Goal: Task Accomplishment & Management: Use online tool/utility

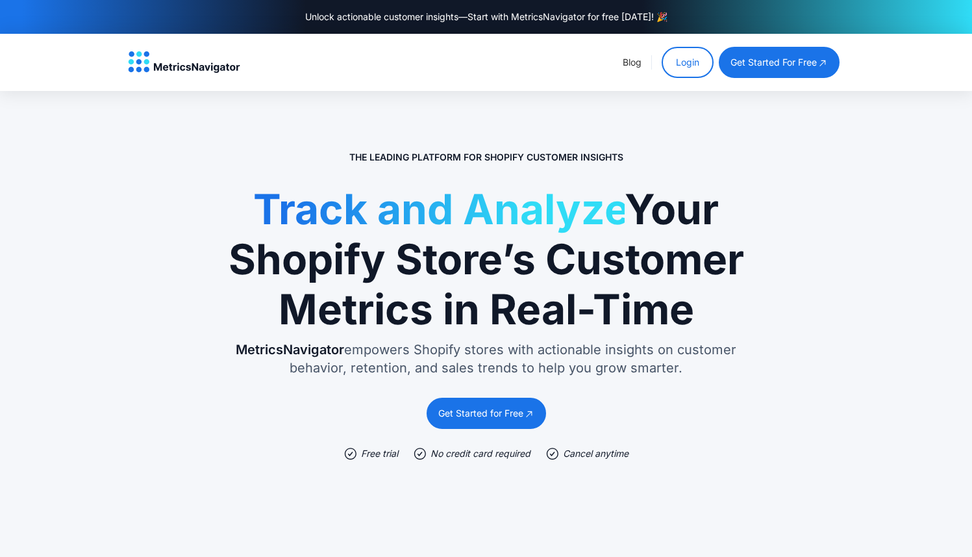
click at [678, 57] on link "Login" at bounding box center [688, 62] width 52 height 31
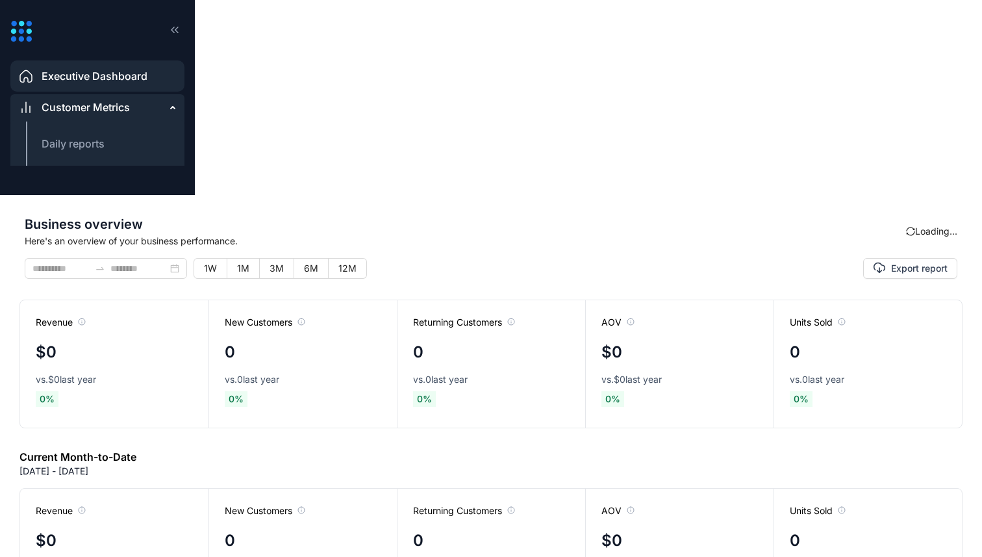
type input "**********"
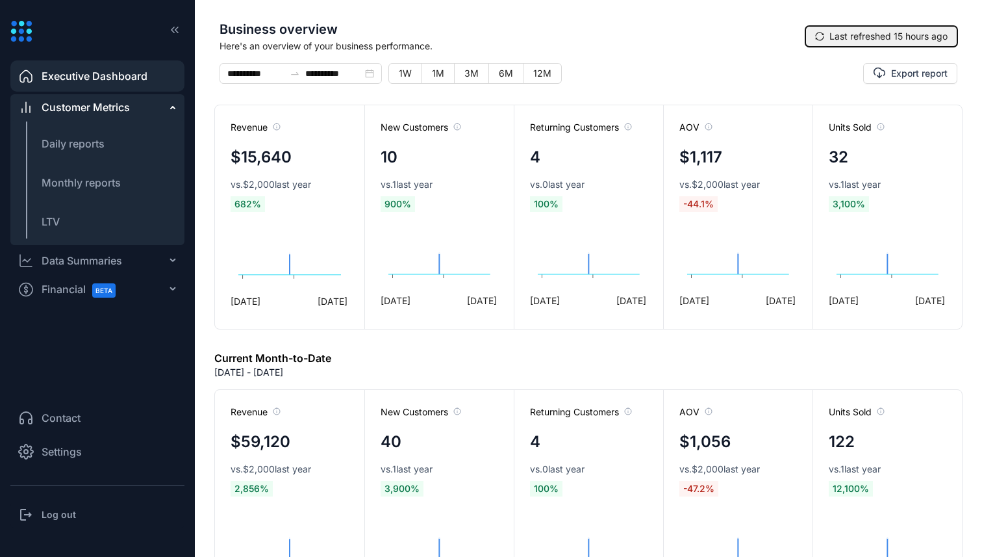
click at [844, 31] on span "Last refreshed 15 hours ago" at bounding box center [888, 36] width 118 height 14
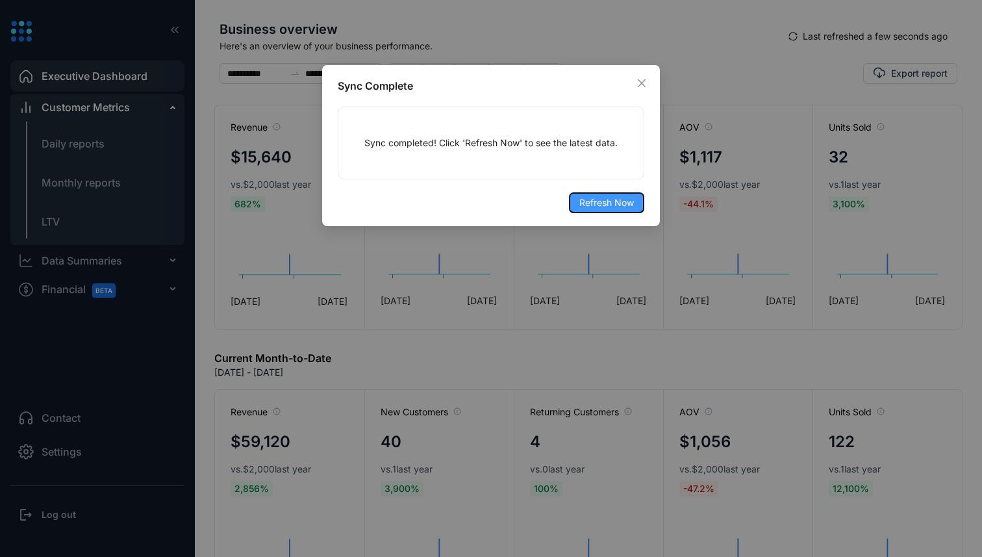
click at [617, 202] on span "Refresh Now" at bounding box center [606, 202] width 55 height 14
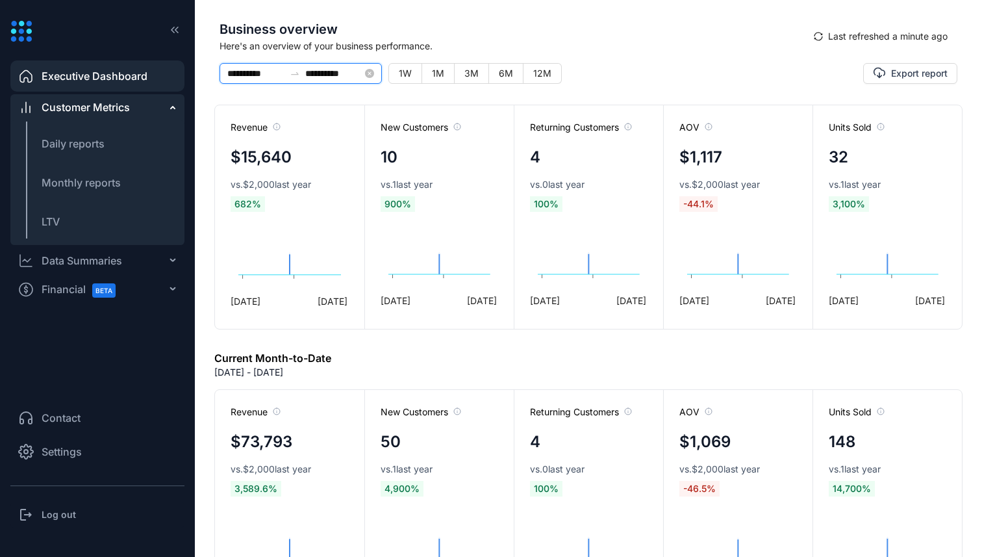
click at [254, 71] on input "**********" at bounding box center [255, 73] width 57 height 14
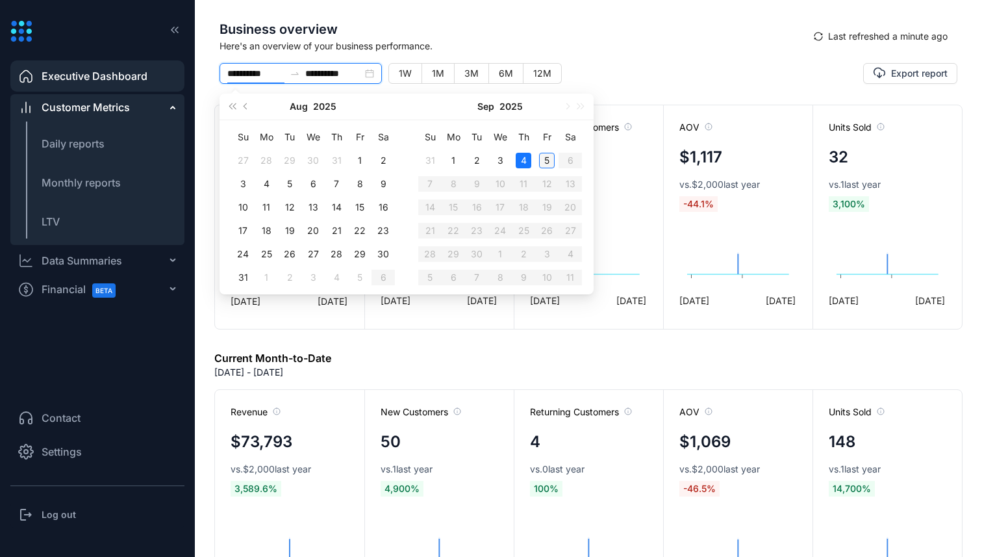
type input "**********"
click at [540, 154] on div "5" at bounding box center [547, 161] width 16 height 16
type input "**********"
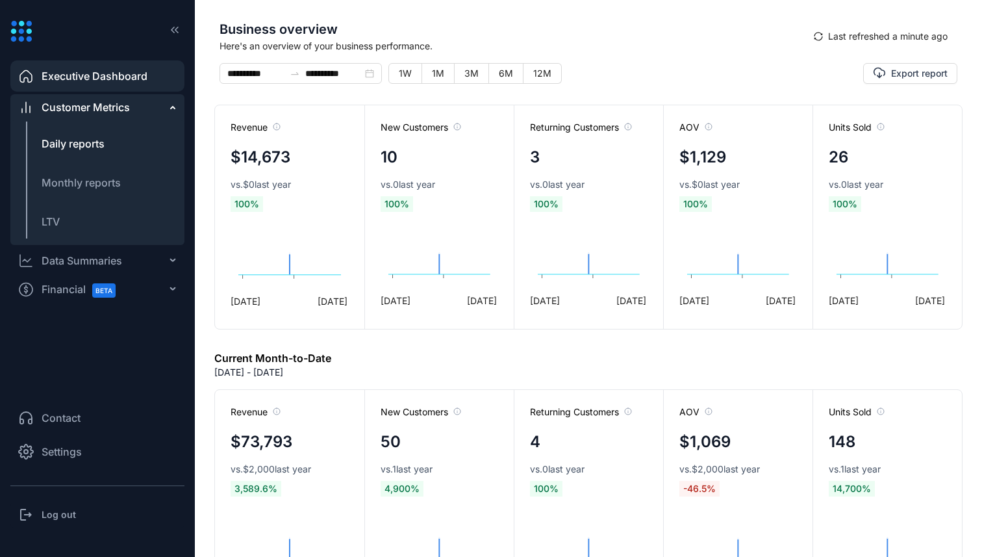
click at [94, 148] on span "Daily reports" at bounding box center [73, 143] width 63 height 13
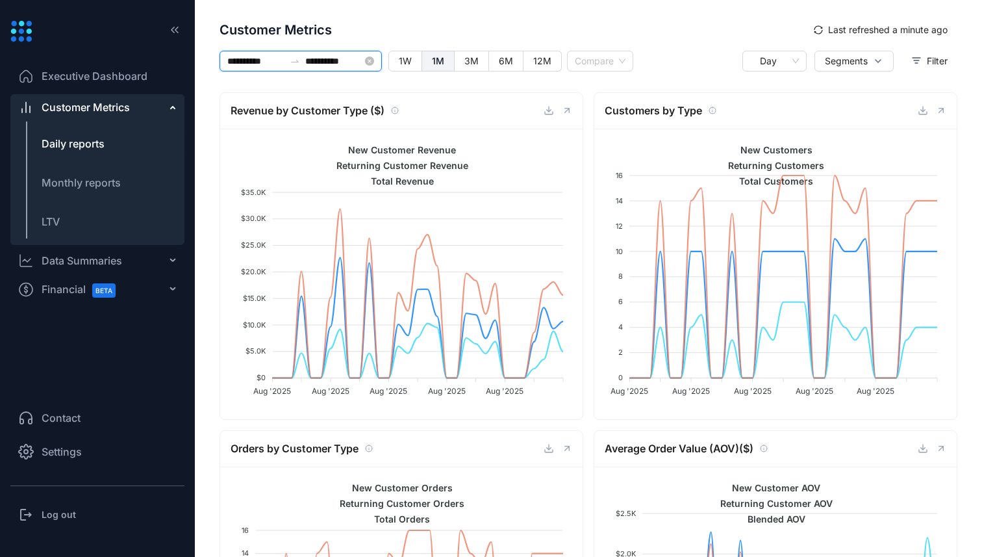
click at [266, 54] on input "**********" at bounding box center [255, 61] width 57 height 14
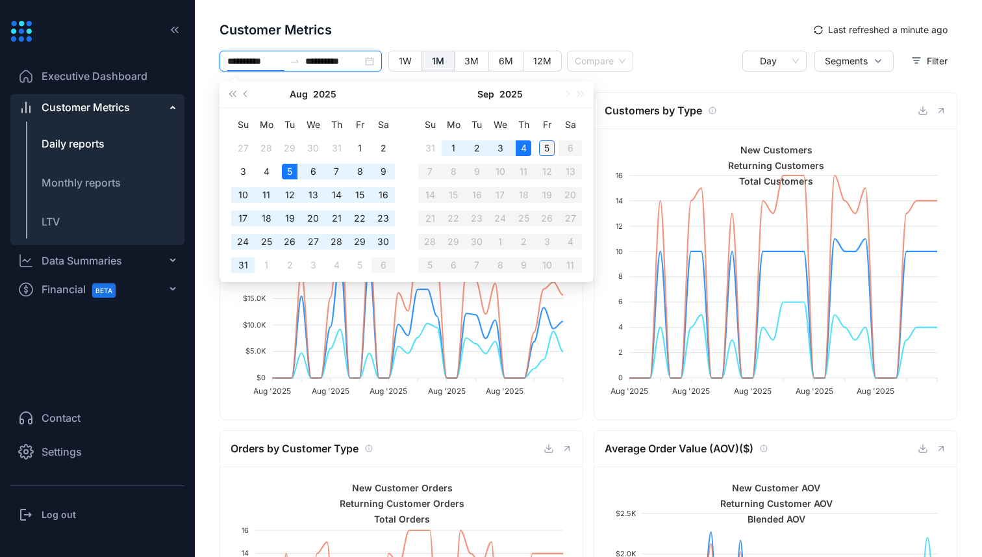
type input "**********"
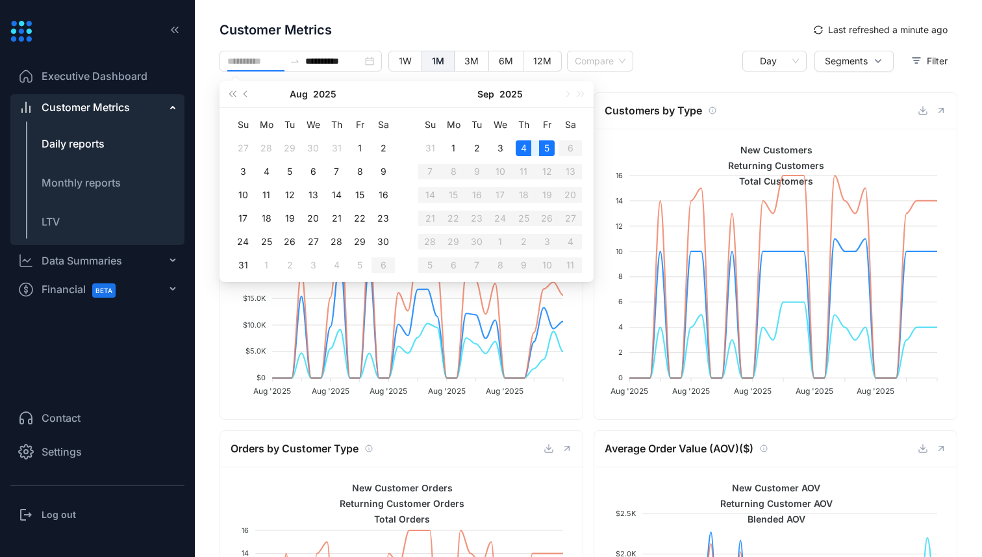
click at [544, 148] on div "5" at bounding box center [547, 148] width 16 height 16
type input "**********"
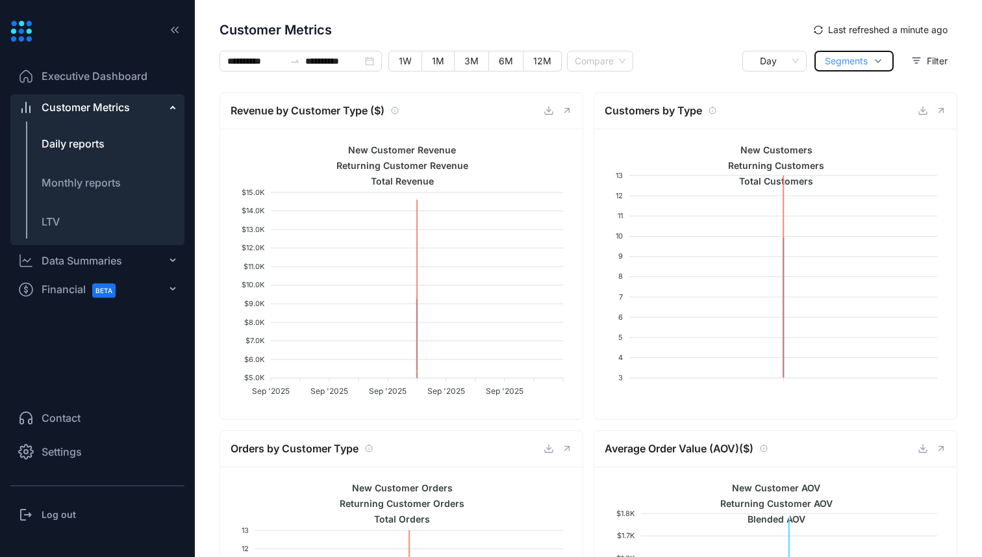
click at [866, 62] on button "Segments" at bounding box center [853, 61] width 79 height 21
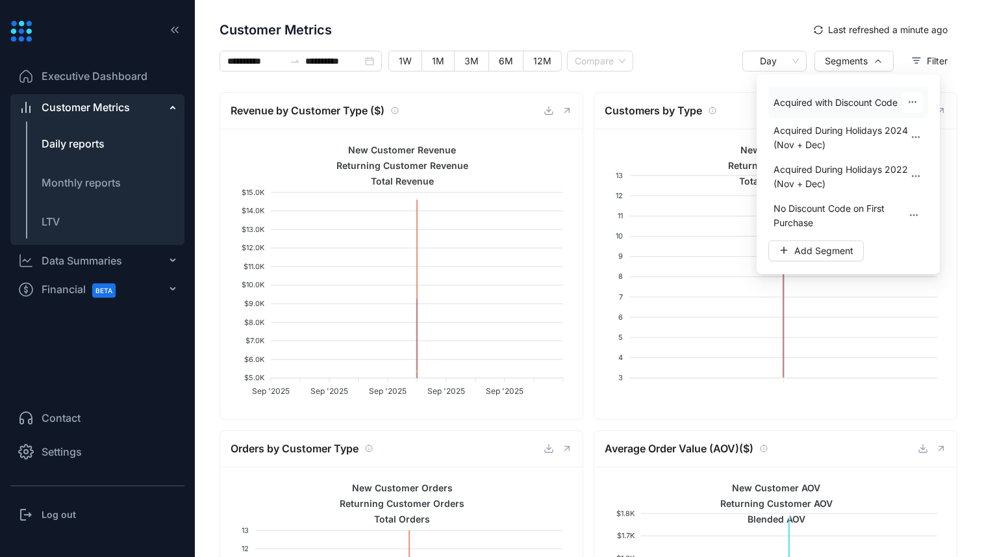
click at [855, 101] on span "Acquired with Discount Code" at bounding box center [835, 102] width 124 height 14
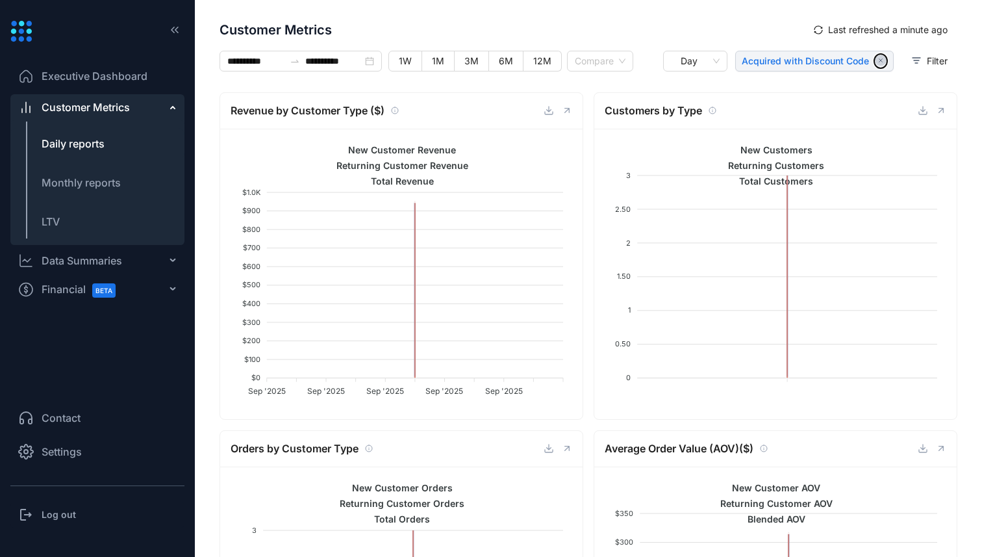
click at [876, 63] on icon "button" at bounding box center [880, 60] width 11 height 11
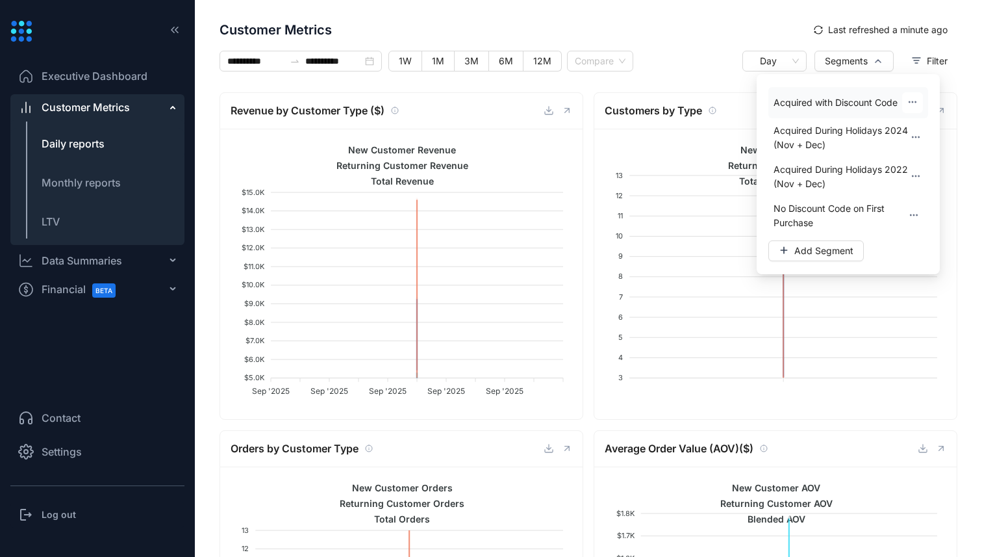
click at [910, 104] on icon "button" at bounding box center [912, 102] width 10 height 10
click at [908, 138] on span "Edit" at bounding box center [907, 138] width 16 height 13
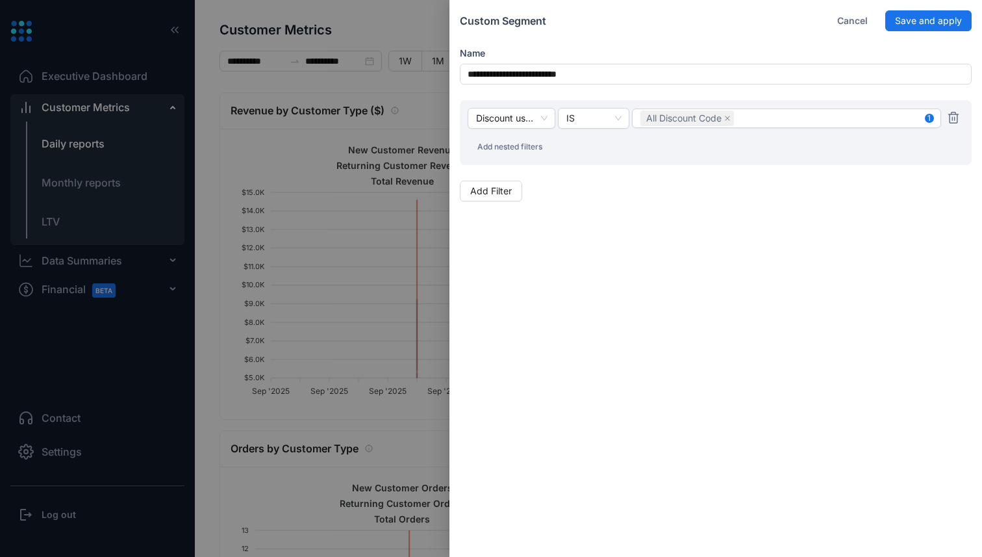
click at [534, 149] on span "Add nested filters" at bounding box center [509, 147] width 65 height 12
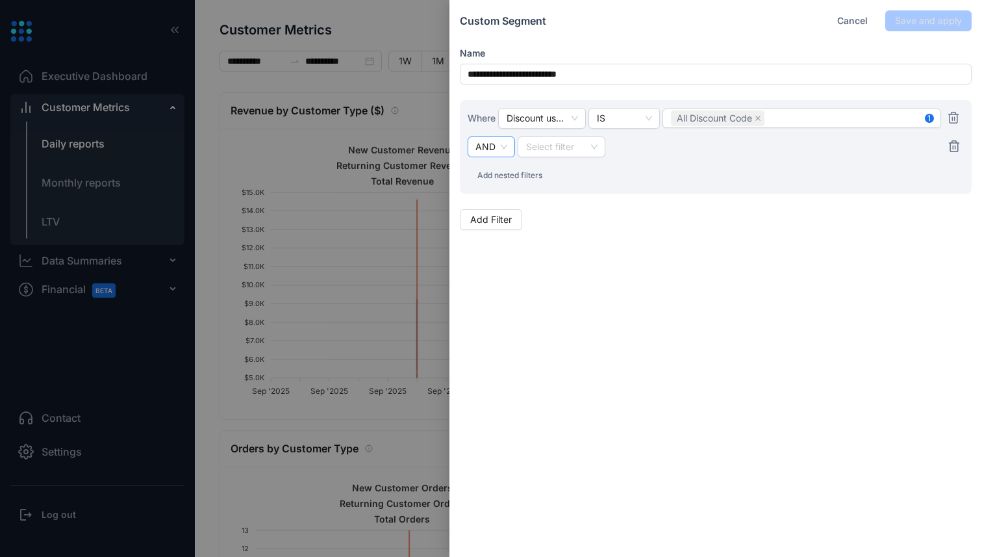
click at [484, 149] on span "AND" at bounding box center [491, 146] width 32 height 19
click at [488, 190] on div "OR" at bounding box center [491, 193] width 26 height 14
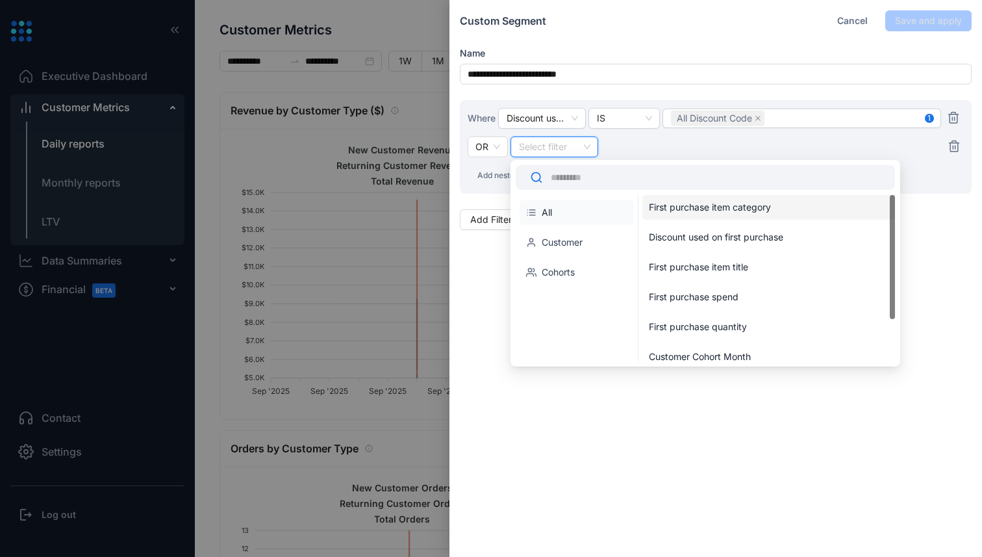
click at [549, 153] on input "search" at bounding box center [554, 146] width 72 height 19
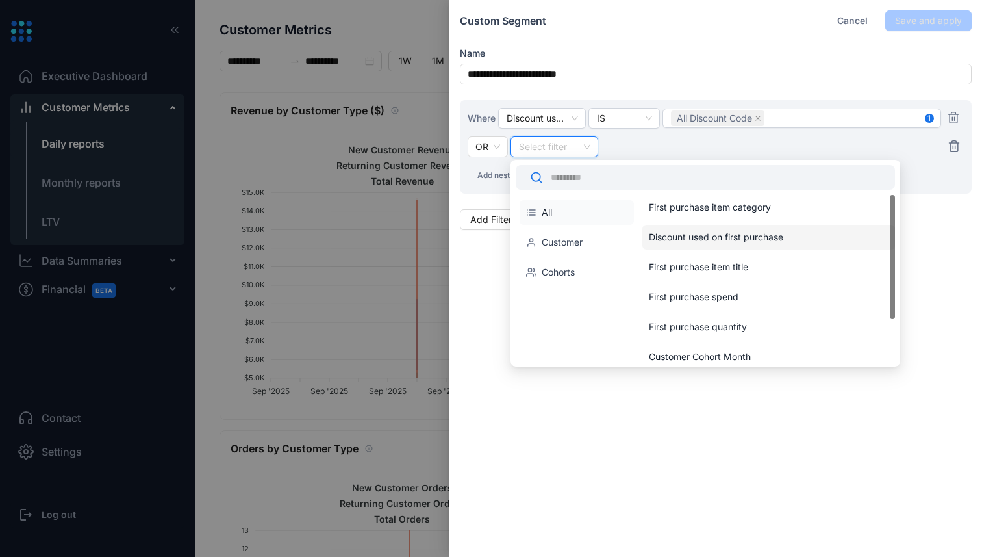
click at [769, 238] on div "Discount used on first purchase" at bounding box center [766, 237] width 234 height 13
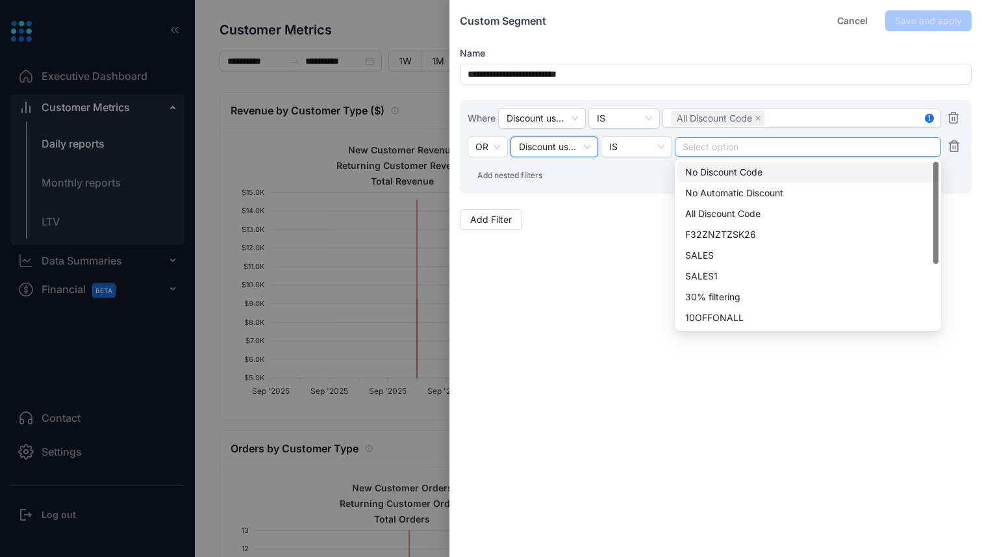
click at [722, 148] on div at bounding box center [807, 146] width 249 height 9
click at [722, 216] on div "All Discount Code" at bounding box center [807, 214] width 245 height 14
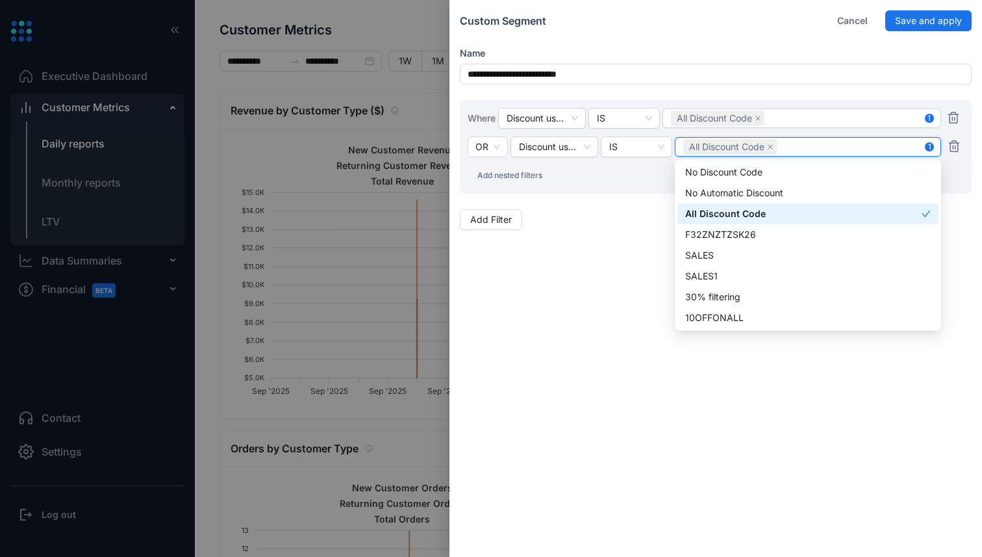
click at [580, 233] on div "**********" at bounding box center [715, 120] width 533 height 240
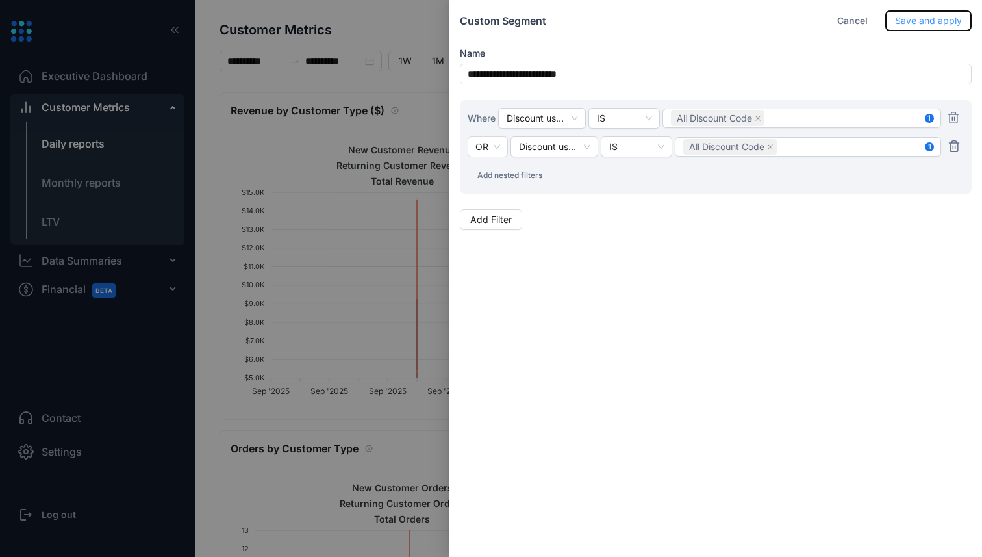
click at [912, 21] on span "Save and apply" at bounding box center [928, 21] width 67 height 14
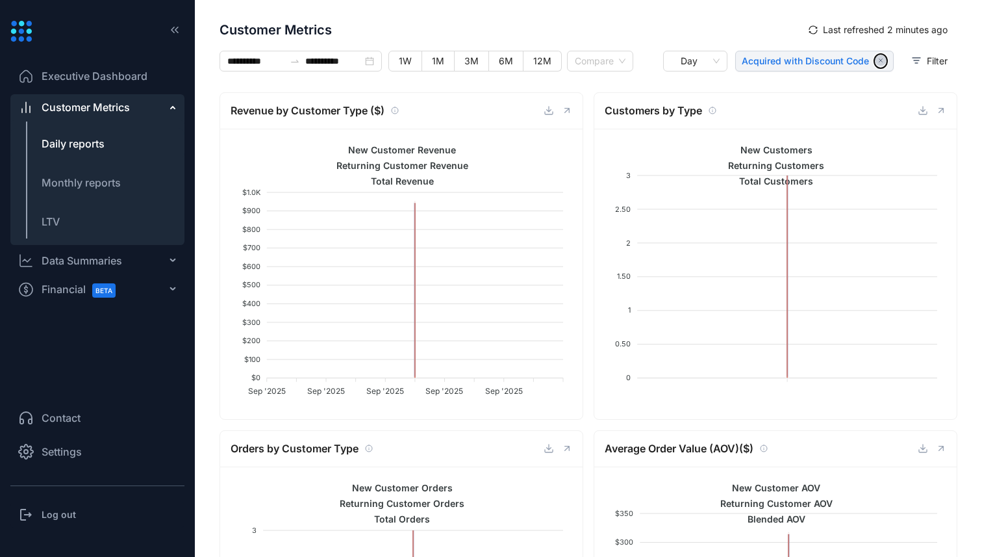
click at [875, 61] on icon "button" at bounding box center [880, 60] width 11 height 11
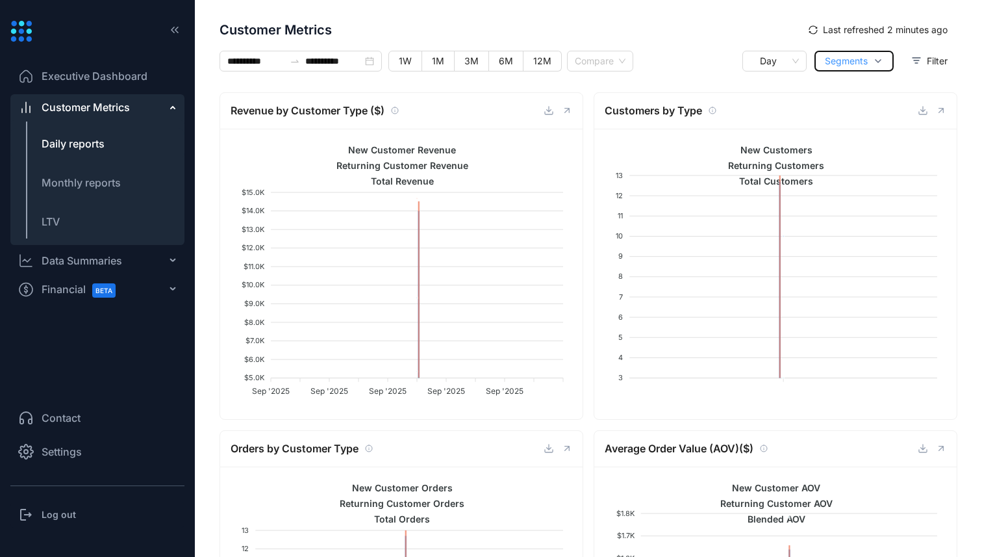
click at [861, 60] on span "Segments" at bounding box center [846, 61] width 43 height 14
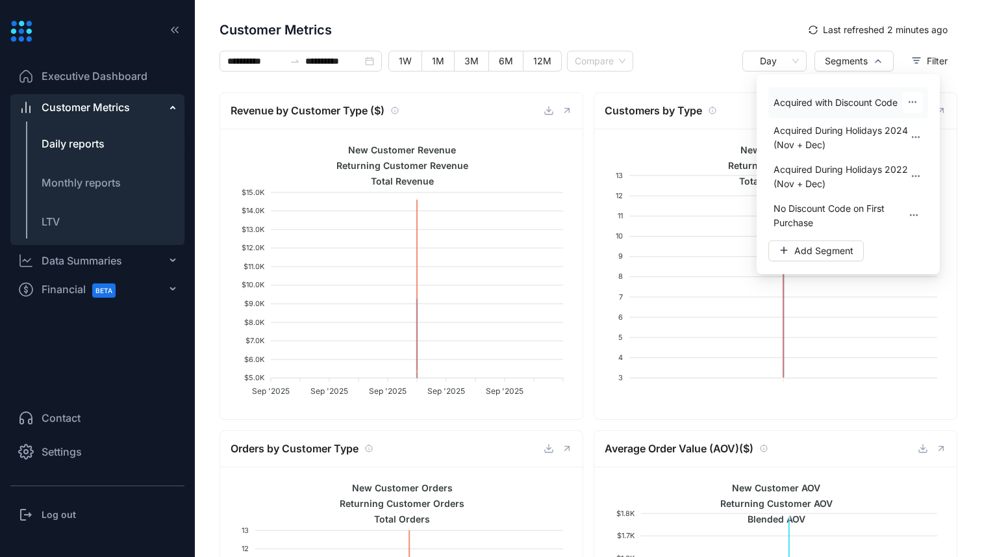
click at [912, 101] on icon "button" at bounding box center [912, 101] width 1 height 1
click at [896, 133] on button "Edit" at bounding box center [912, 139] width 40 height 21
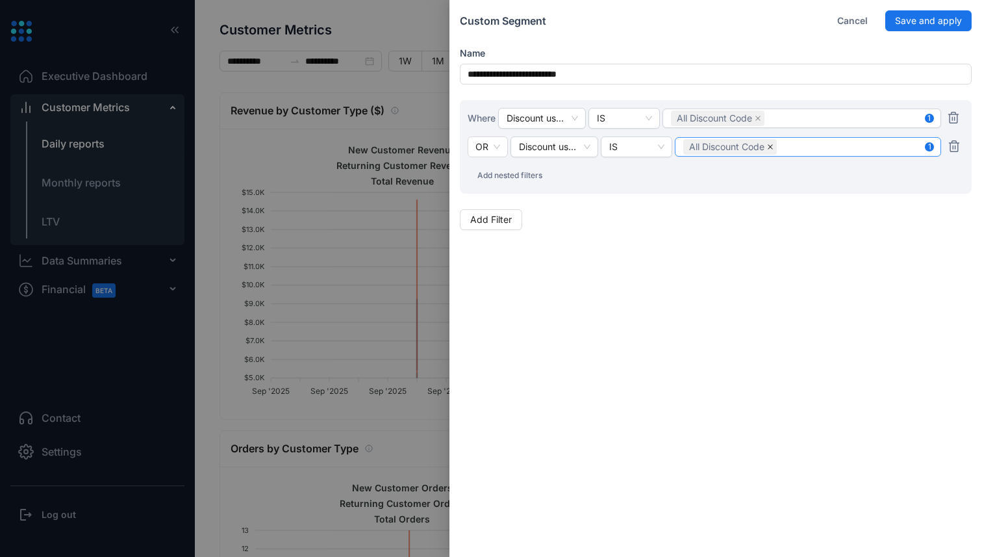
click at [772, 149] on icon "close" at bounding box center [770, 147] width 6 height 6
click at [360, 172] on div at bounding box center [491, 278] width 982 height 557
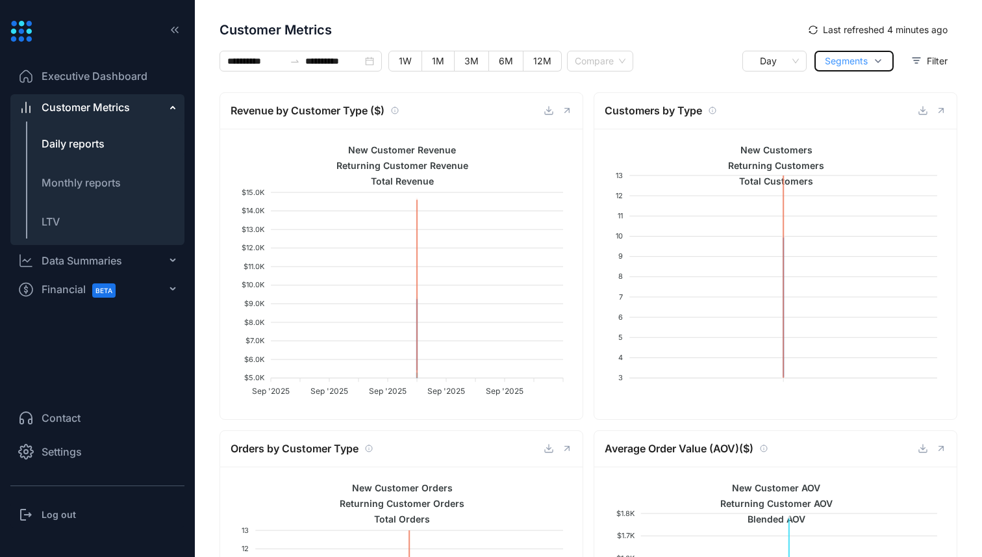
click at [853, 62] on span "Segments" at bounding box center [846, 61] width 43 height 14
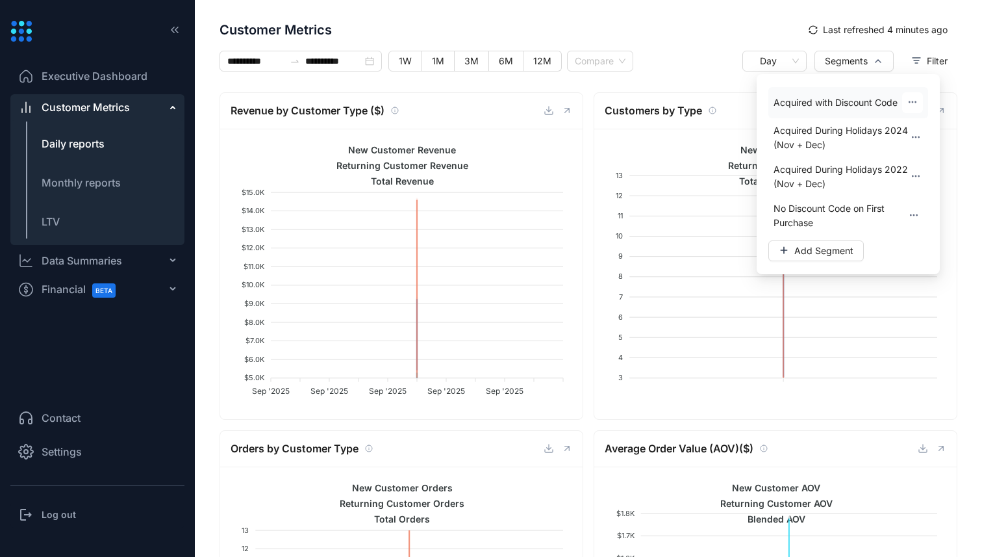
click at [872, 98] on span "Acquired with Discount Code" at bounding box center [835, 102] width 124 height 14
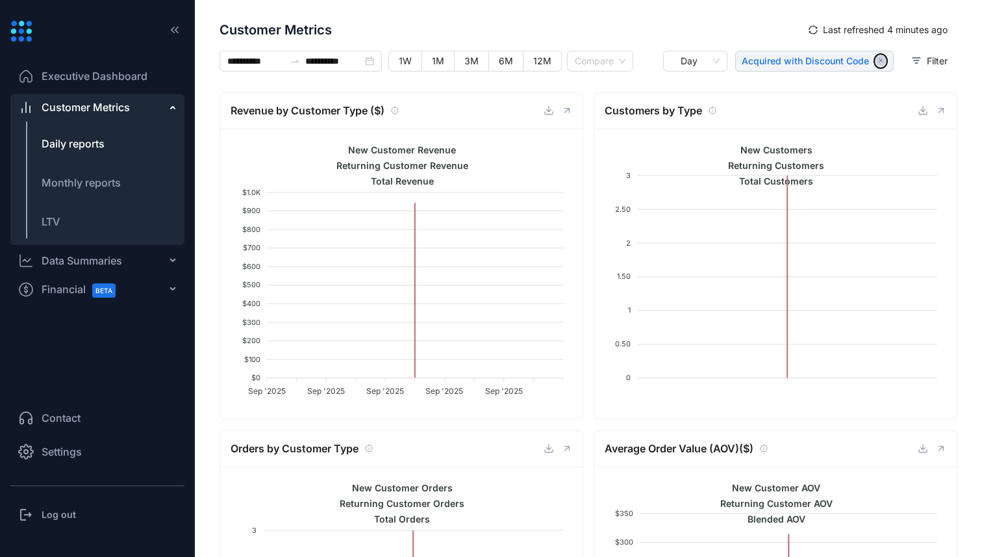
click at [875, 61] on icon "button" at bounding box center [880, 60] width 11 height 11
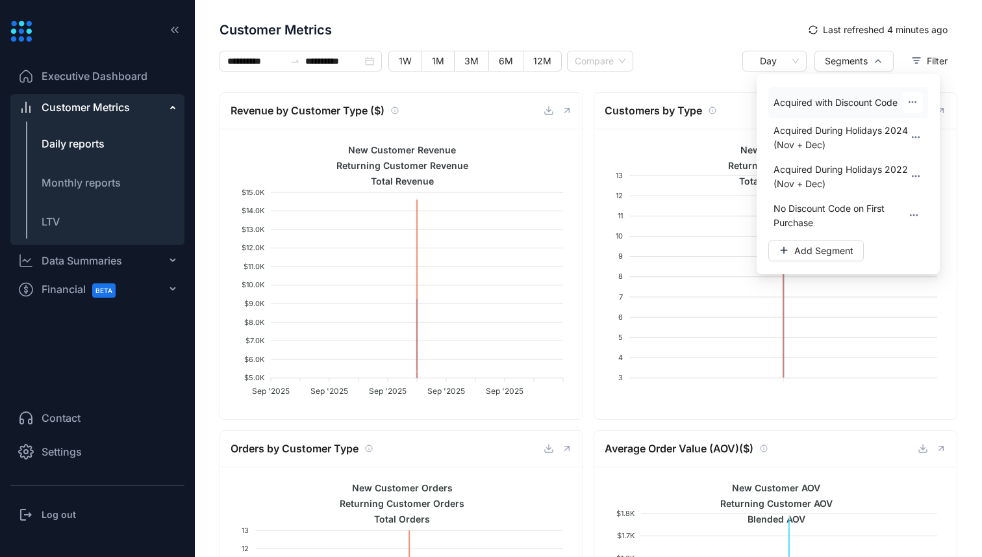
click at [912, 94] on button "button" at bounding box center [912, 102] width 21 height 21
click at [909, 136] on span "Edit" at bounding box center [907, 138] width 16 height 13
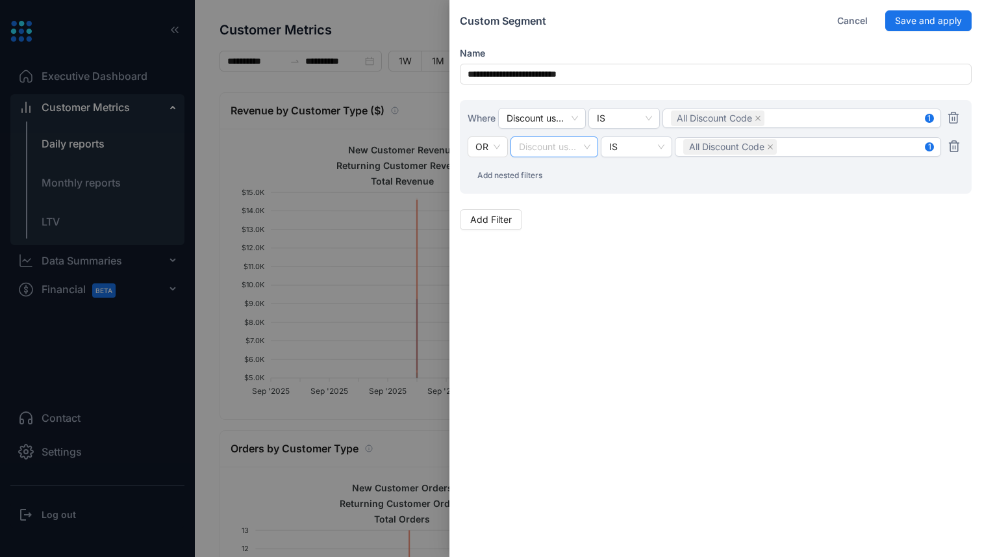
click at [539, 146] on span "Discount used on first purchase" at bounding box center [554, 146] width 71 height 19
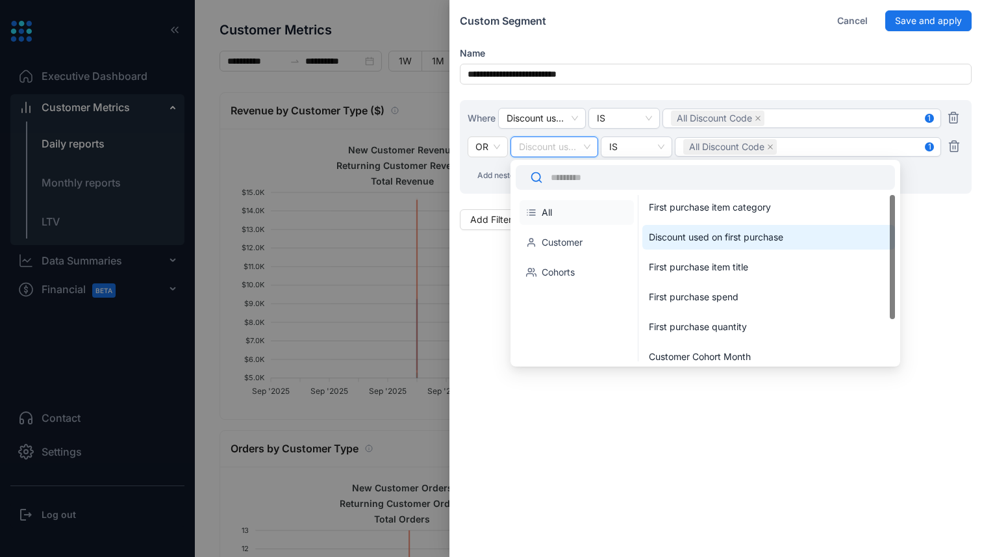
click at [738, 234] on div "Discount used on first purchase" at bounding box center [766, 237] width 234 height 13
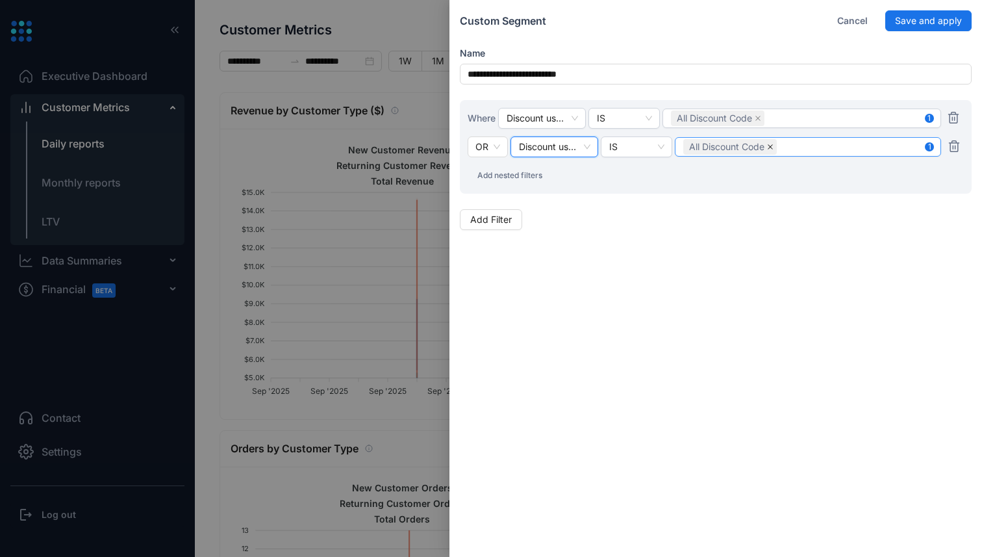
click at [770, 145] on icon "close" at bounding box center [770, 146] width 5 height 5
click at [749, 145] on div at bounding box center [807, 146] width 249 height 9
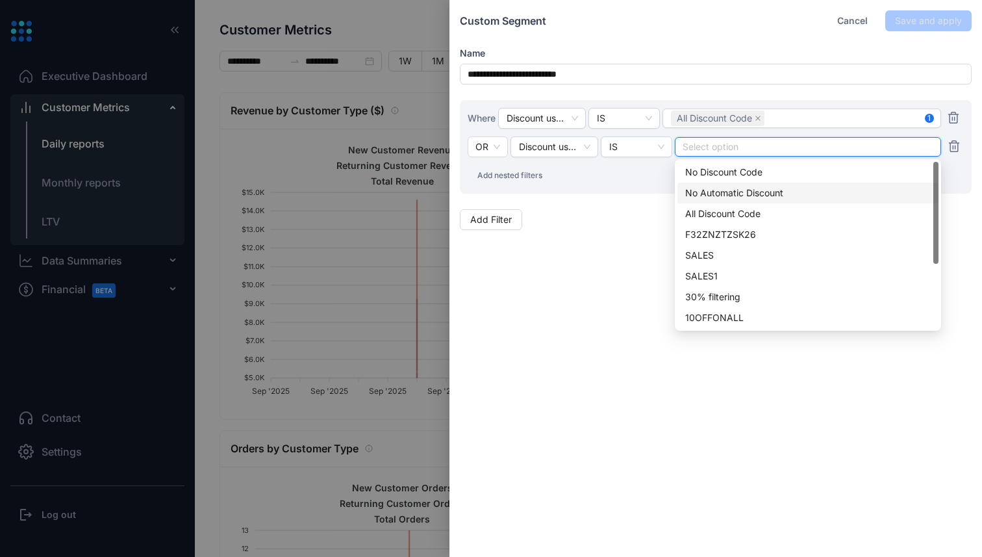
click at [740, 191] on div "No Automatic Discount" at bounding box center [807, 193] width 245 height 14
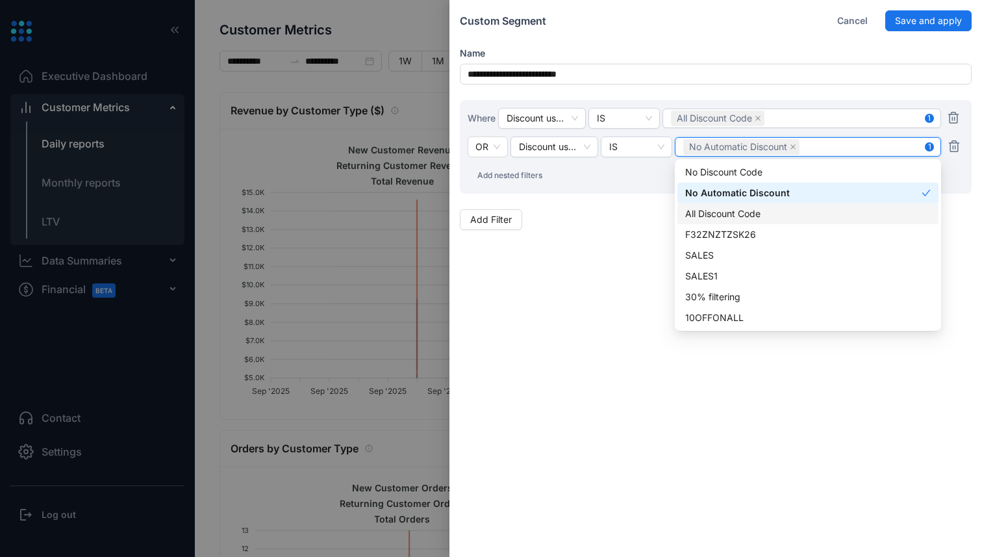
click at [615, 244] on div "**********" at bounding box center [715, 278] width 533 height 557
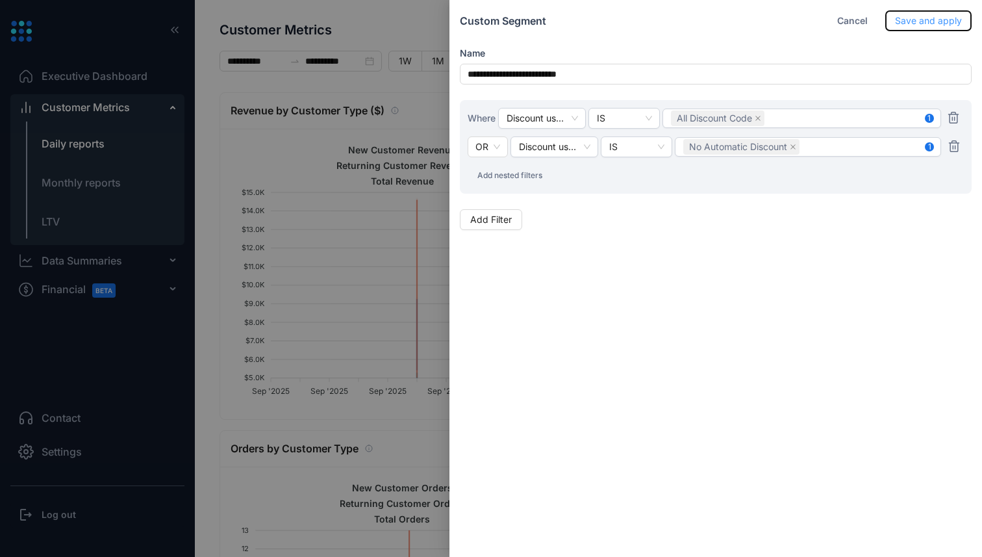
click at [904, 18] on span "Save and apply" at bounding box center [928, 21] width 67 height 14
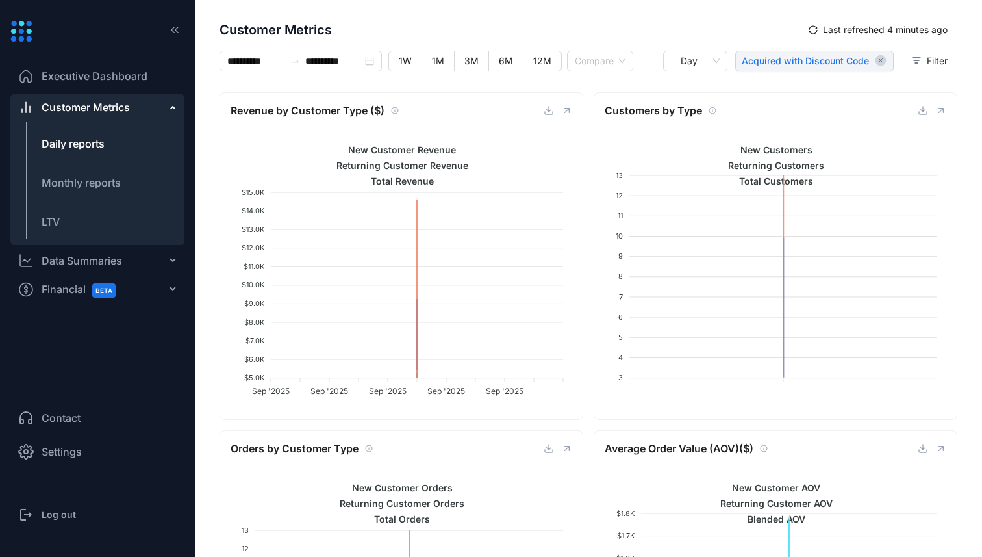
click at [846, 58] on span "Acquired with Discount Code" at bounding box center [805, 61] width 127 height 13
click at [875, 59] on icon "button" at bounding box center [880, 60] width 11 height 11
click at [844, 56] on span "Segments" at bounding box center [846, 61] width 43 height 14
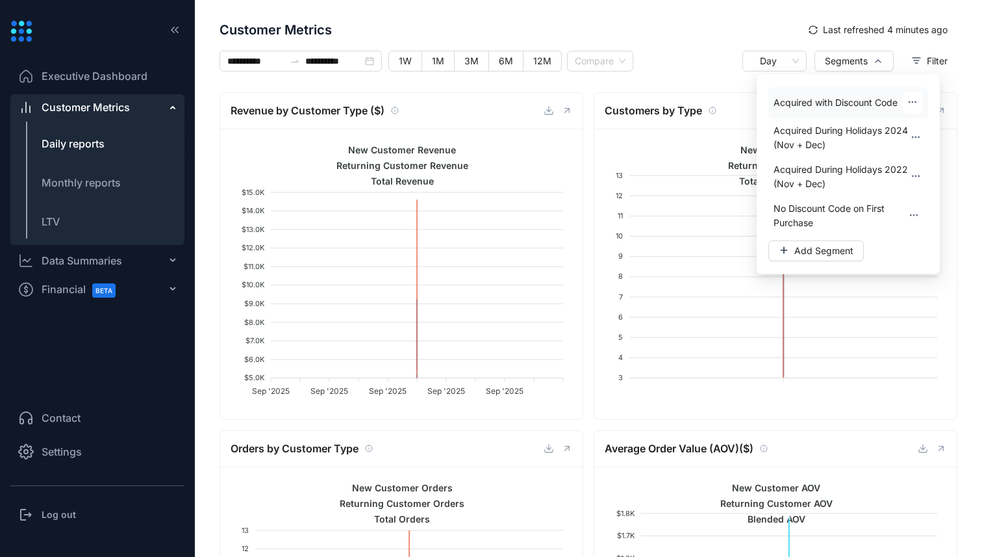
click at [835, 109] on span "Acquired with Discount Code" at bounding box center [835, 102] width 124 height 14
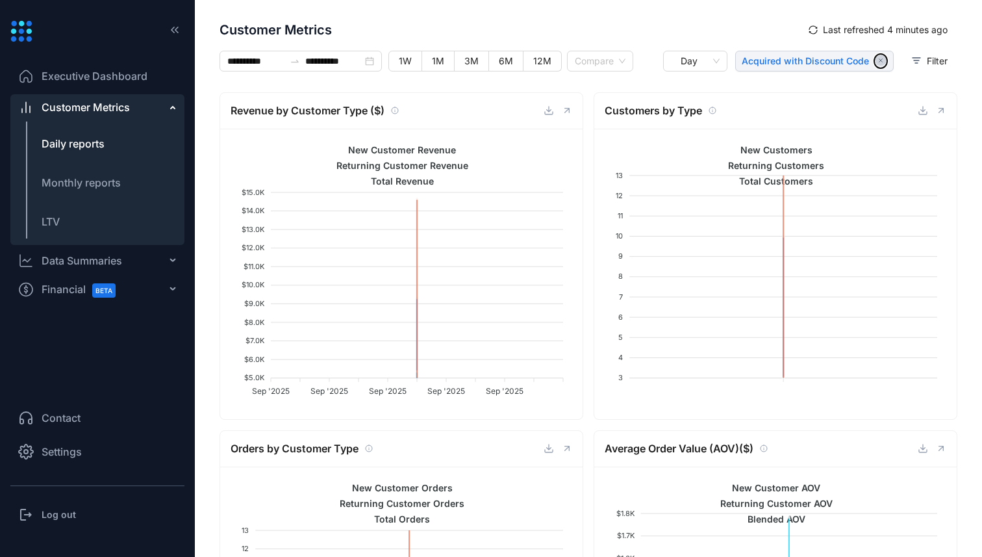
click at [875, 60] on icon "button" at bounding box center [880, 60] width 11 height 11
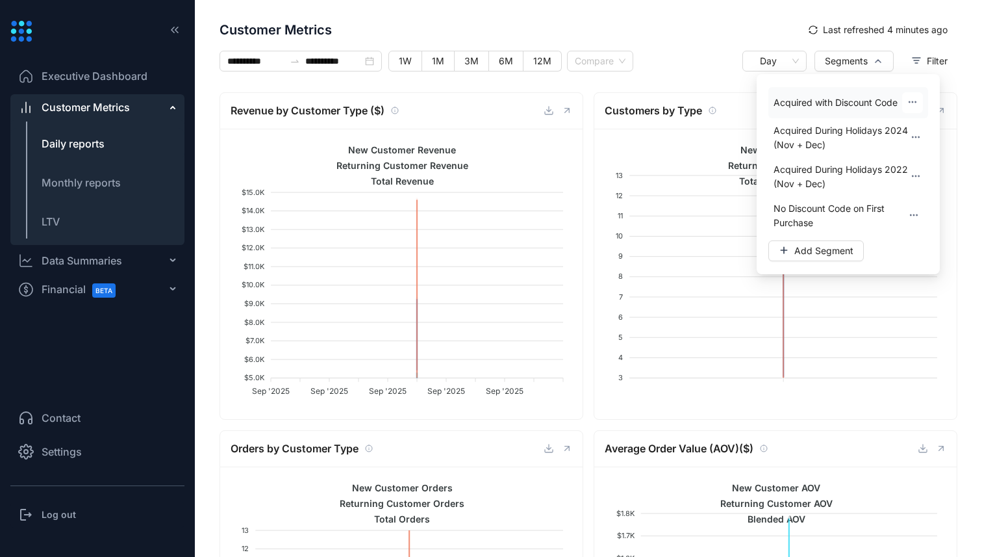
click at [909, 105] on icon "button" at bounding box center [912, 102] width 10 height 10
click at [909, 134] on span "Edit" at bounding box center [907, 138] width 16 height 13
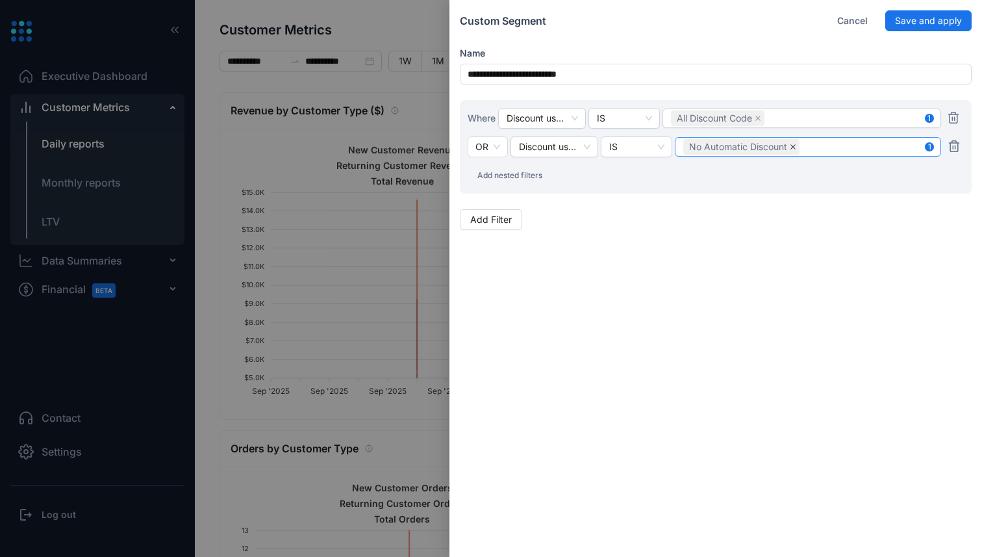
click at [795, 146] on icon "close" at bounding box center [793, 147] width 6 height 6
click at [953, 147] on icon "button" at bounding box center [954, 146] width 10 height 11
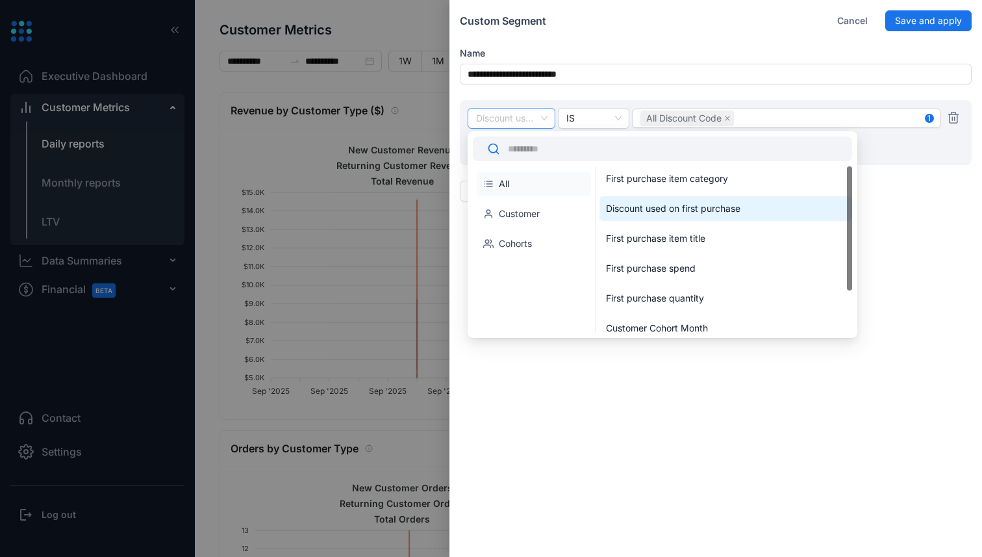
click at [499, 119] on span "Discount used on first purchase" at bounding box center [511, 117] width 71 height 19
click at [672, 214] on div "Discount used on first purchase" at bounding box center [723, 208] width 234 height 13
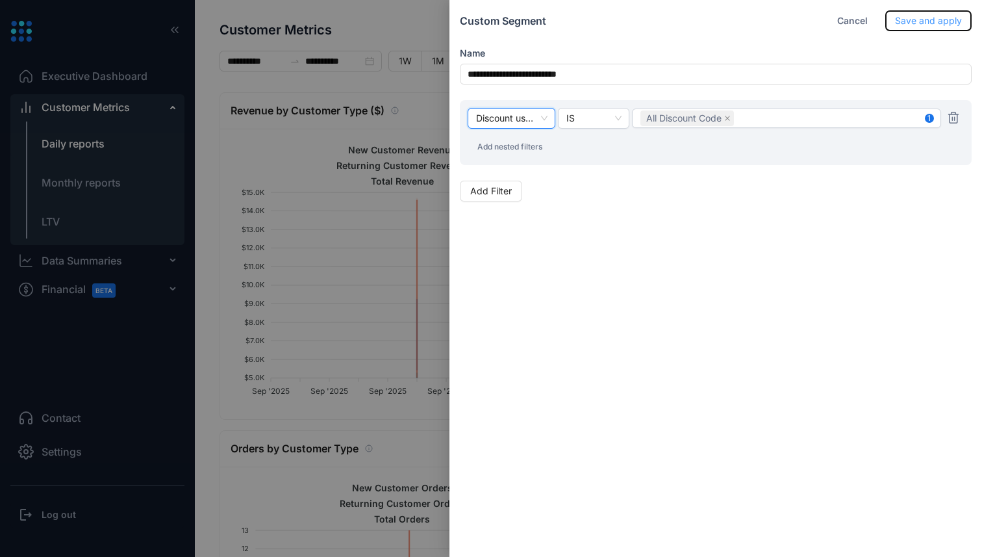
click at [952, 24] on span "Save and apply" at bounding box center [928, 21] width 67 height 14
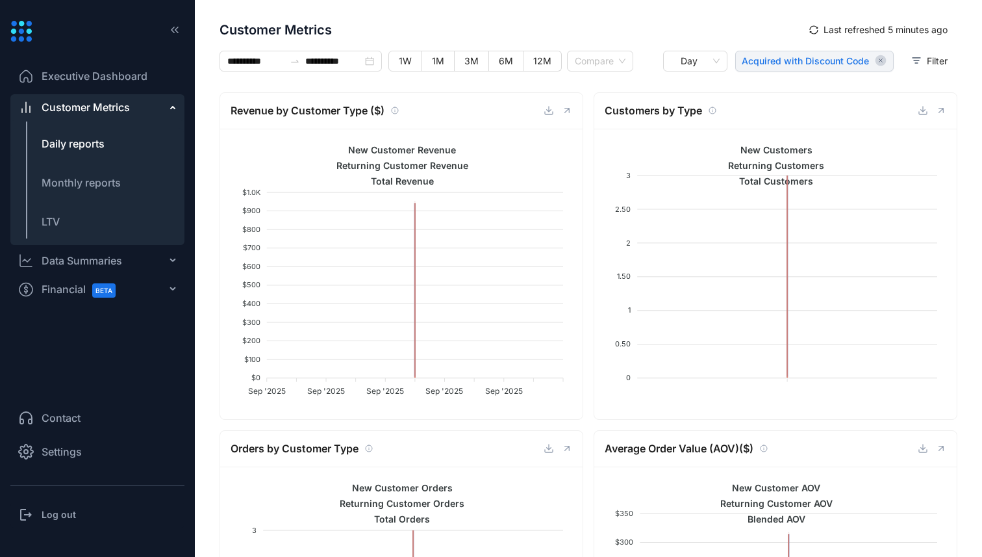
click at [785, 64] on span "Acquired with Discount Code" at bounding box center [805, 61] width 127 height 13
click at [875, 61] on icon "button" at bounding box center [880, 60] width 11 height 11
click at [873, 67] on button "Segments" at bounding box center [853, 61] width 79 height 21
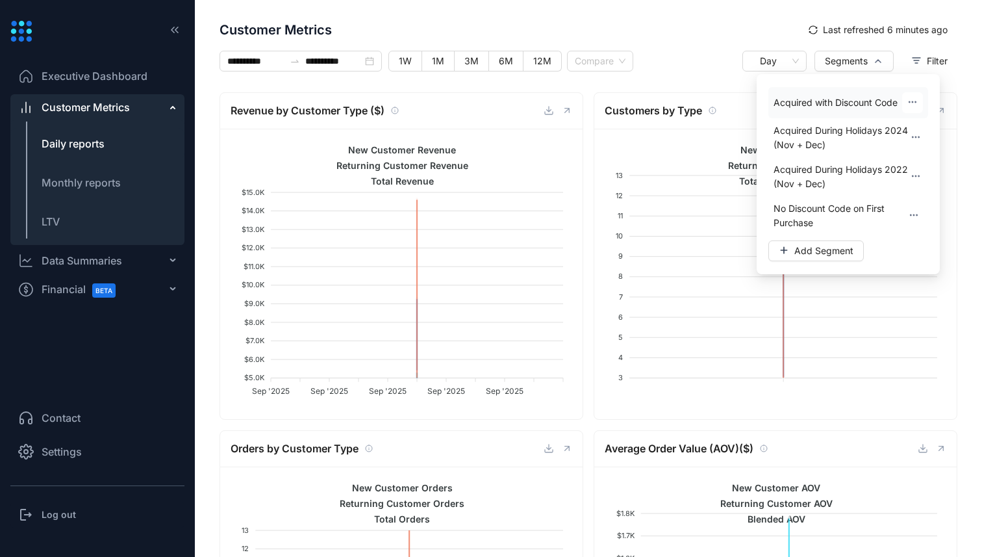
click at [915, 103] on icon "button" at bounding box center [912, 102] width 10 height 10
click at [913, 129] on button "Edit" at bounding box center [912, 139] width 40 height 21
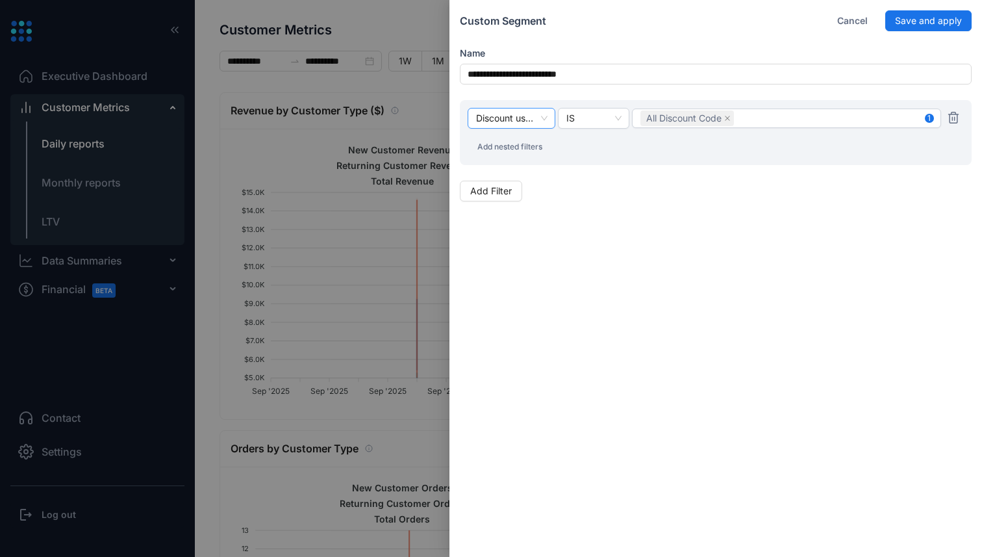
click at [505, 124] on span "Discount used on first purchase" at bounding box center [511, 117] width 71 height 19
